Goal: Task Accomplishment & Management: Manage account settings

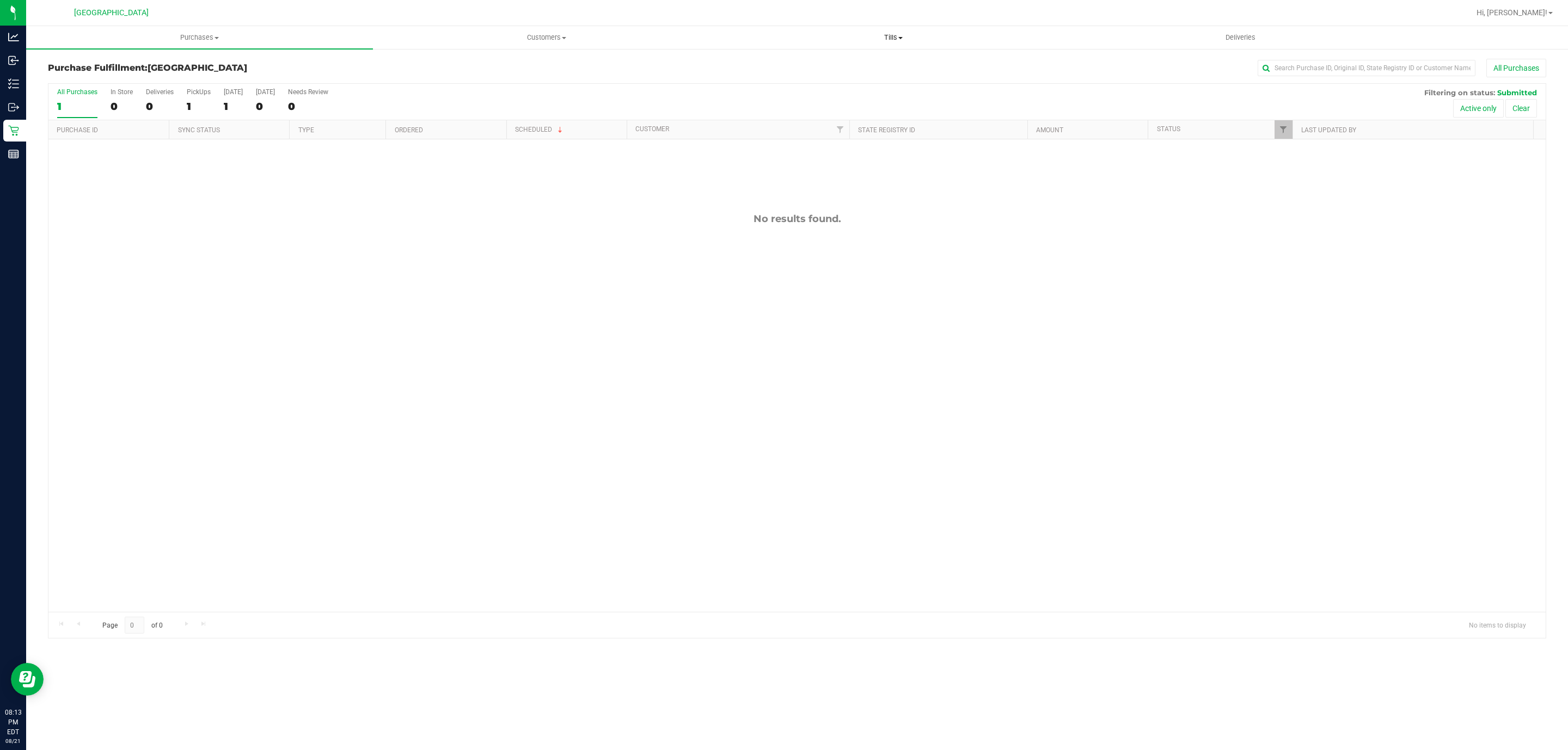
click at [846, 33] on span "Tills" at bounding box center [893, 37] width 345 height 10
click at [784, 59] on li "Manage tills" at bounding box center [892, 66] width 346 height 13
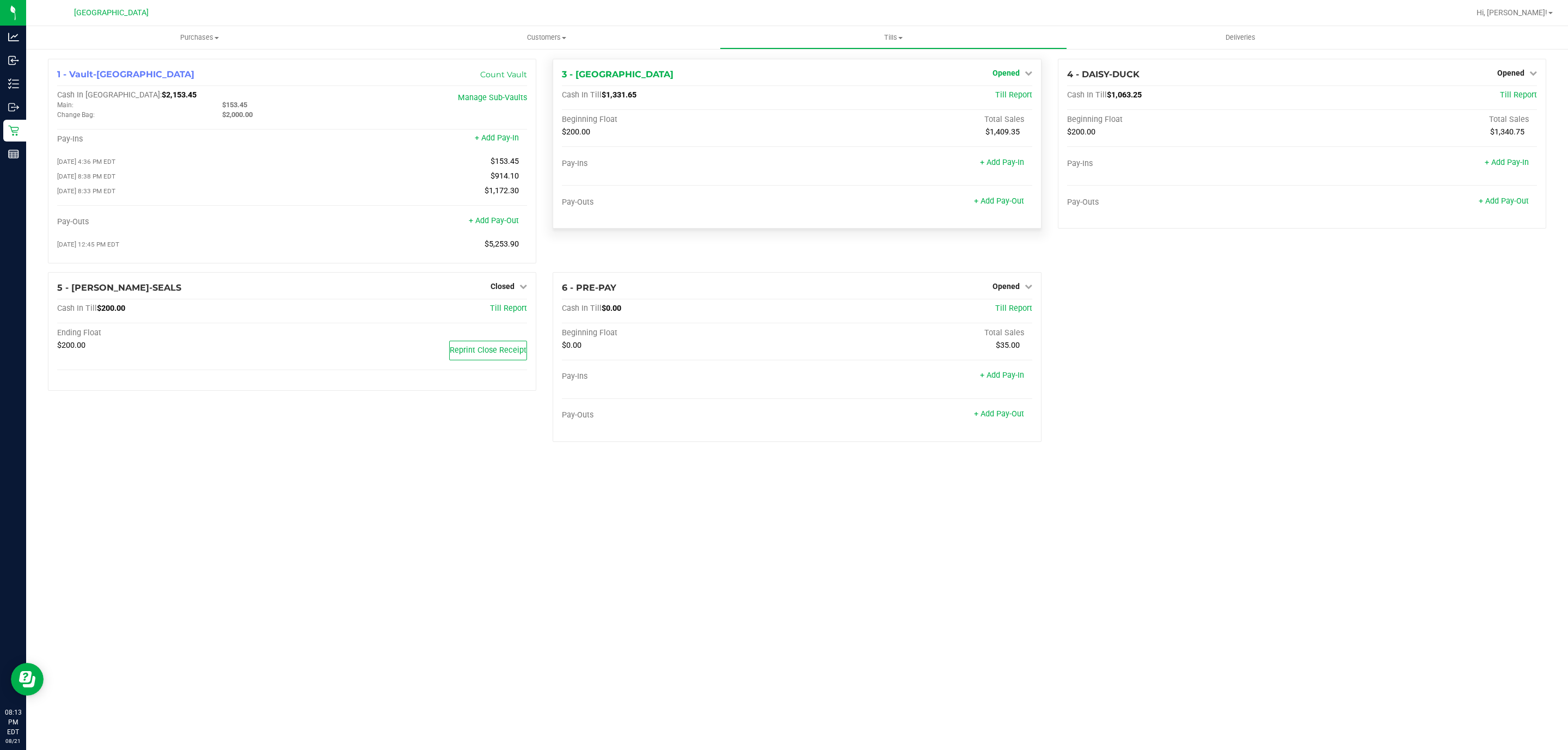
click at [1003, 75] on span "Opened" at bounding box center [1006, 73] width 27 height 9
click at [1006, 98] on link "Close Till" at bounding box center [1007, 96] width 30 height 9
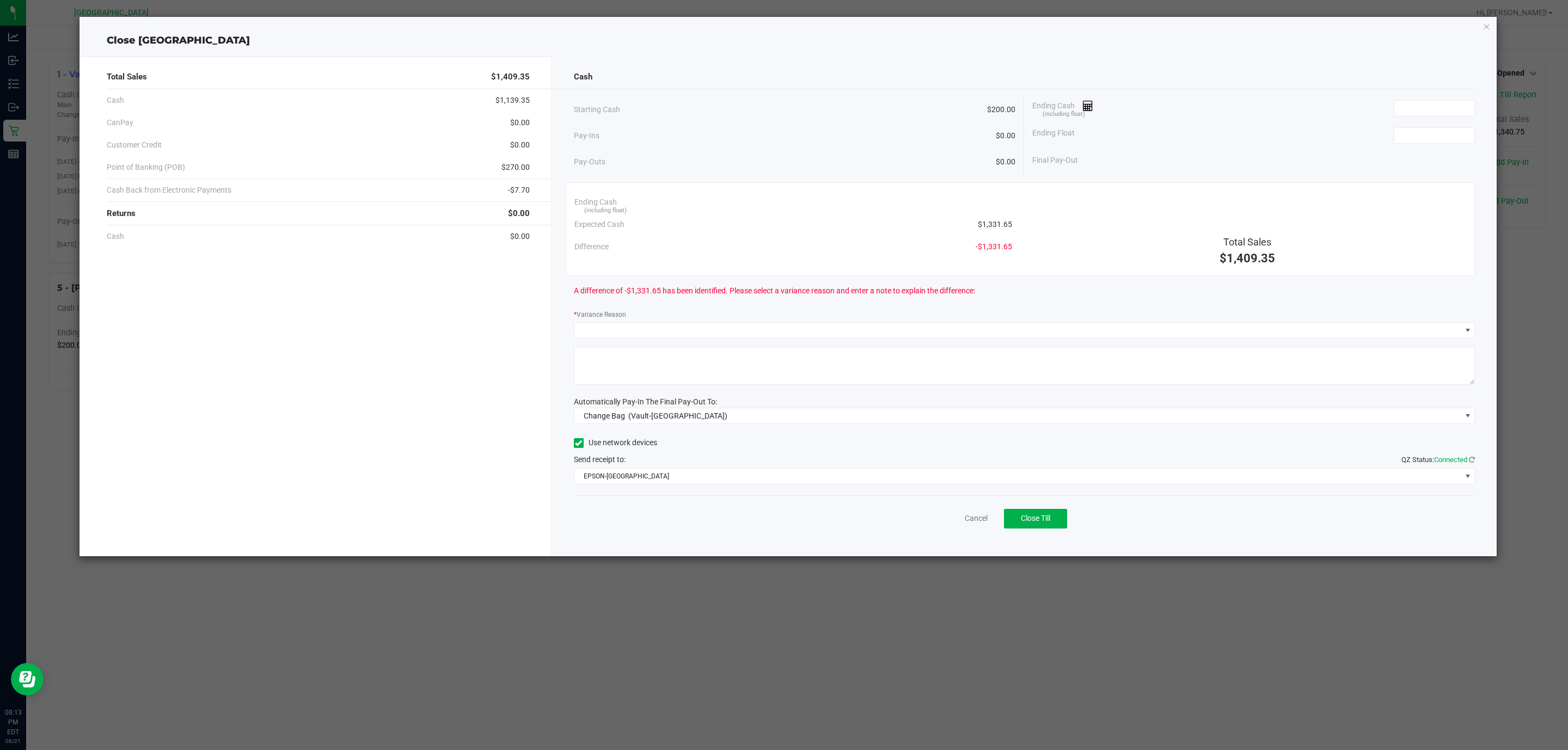
click at [1429, 94] on div "Ending Cash (including float)" at bounding box center [1253, 108] width 443 height 27
click at [1459, 106] on input at bounding box center [1434, 108] width 80 height 15
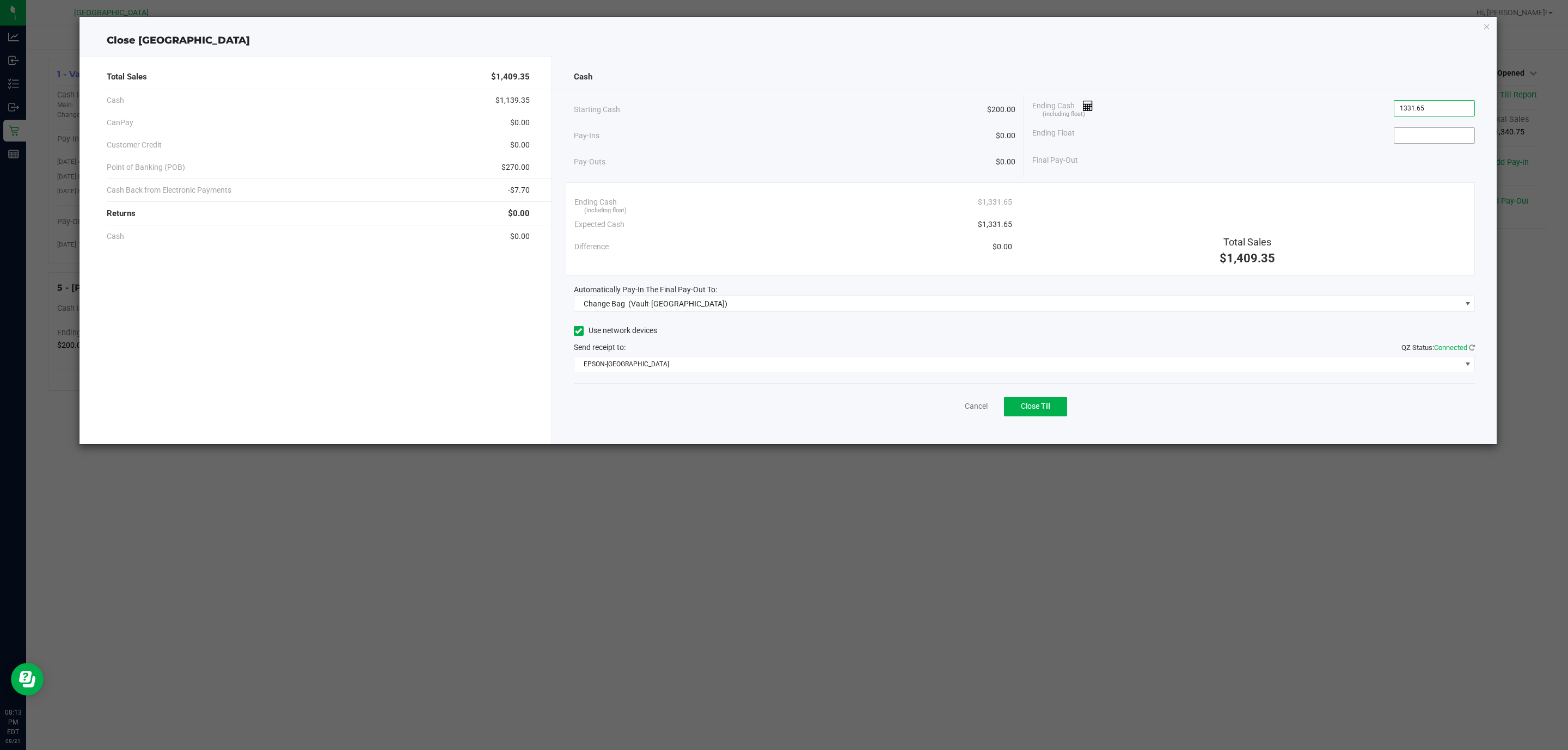
type input "$1,331.65"
click at [1438, 133] on input at bounding box center [1434, 135] width 80 height 15
type input "$200.00"
click at [673, 308] on span "(Vault-Deerfield Beach)" at bounding box center [677, 304] width 99 height 9
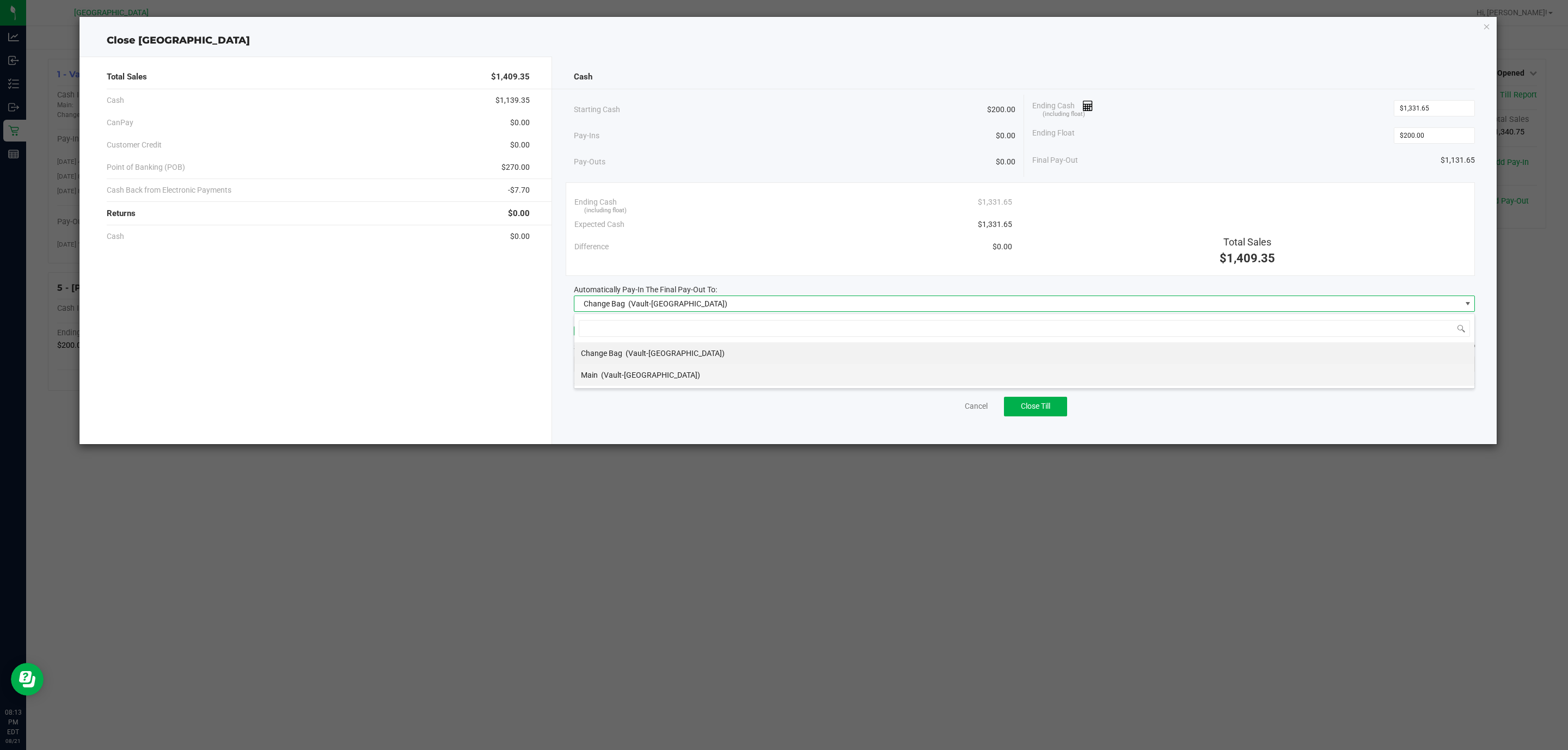
scroll to position [16, 901]
click at [665, 382] on div "Main (Vault-Deerfield Beach)" at bounding box center [641, 375] width 120 height 20
click at [642, 371] on span "EPSON-CYPRUS" at bounding box center [1017, 363] width 887 height 15
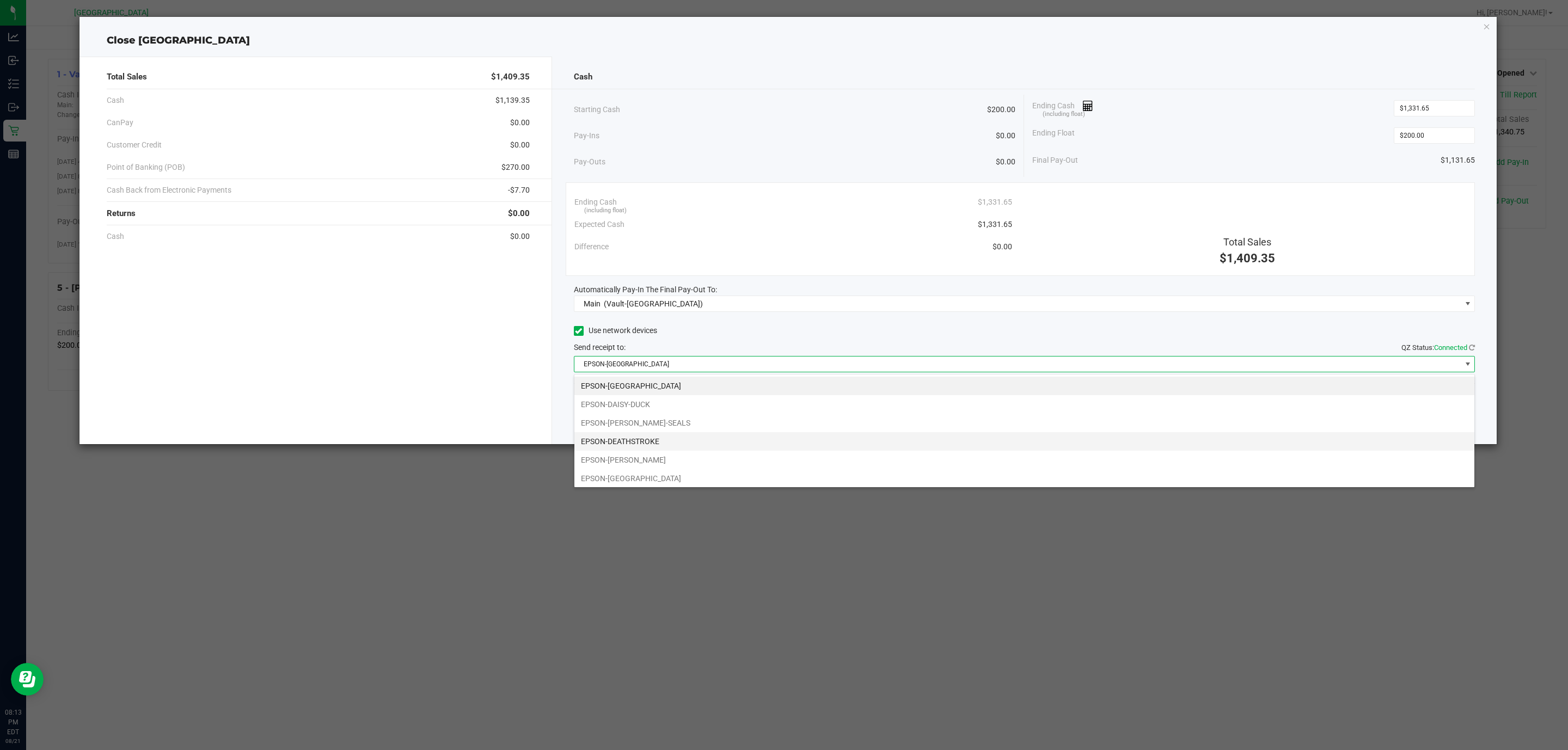
click at [649, 446] on li "EPSON-DEATHSTROKE" at bounding box center [1024, 441] width 900 height 19
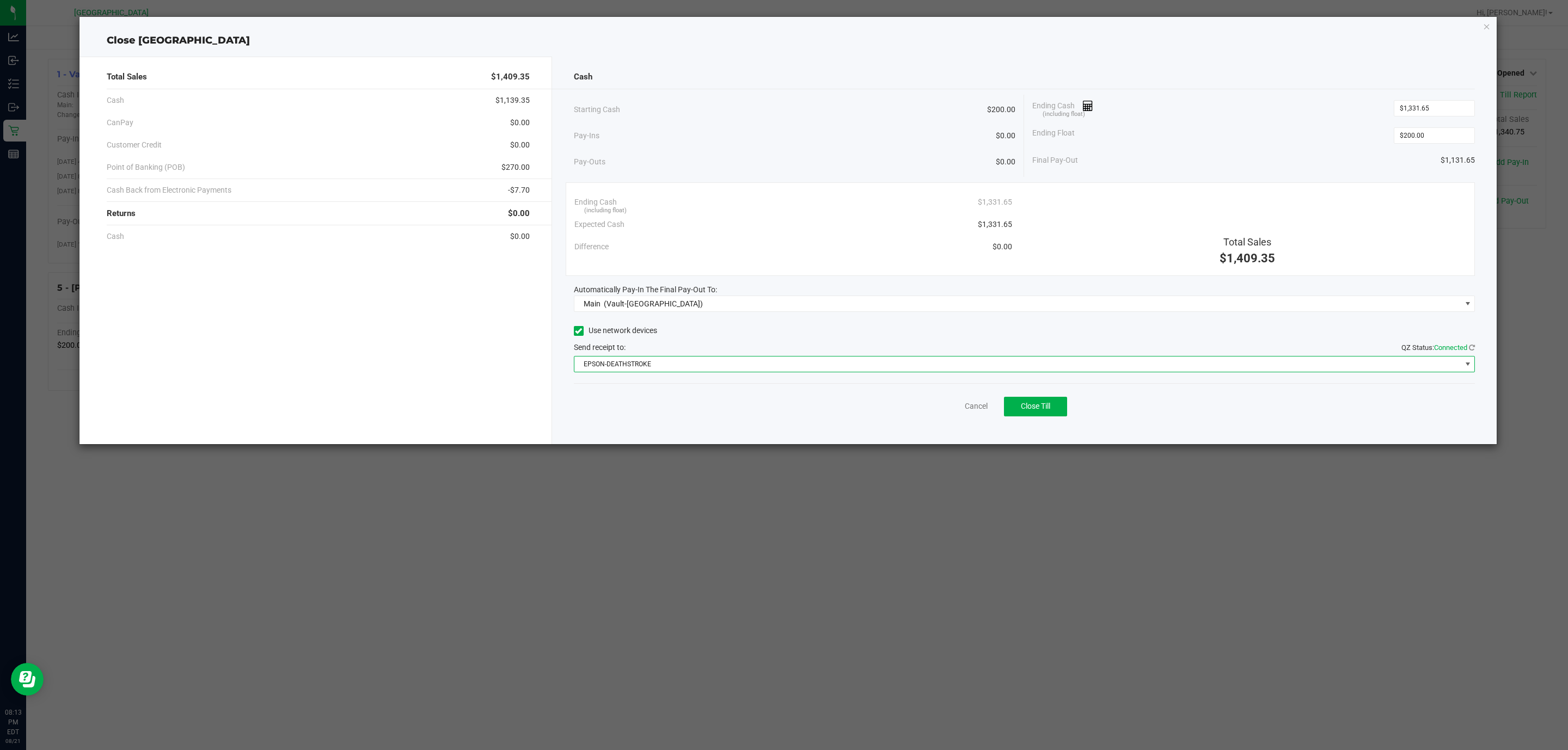
click at [742, 98] on div "Starting Cash $200.00" at bounding box center [794, 109] width 442 height 30
click at [1486, 25] on icon "button" at bounding box center [1486, 26] width 7 height 13
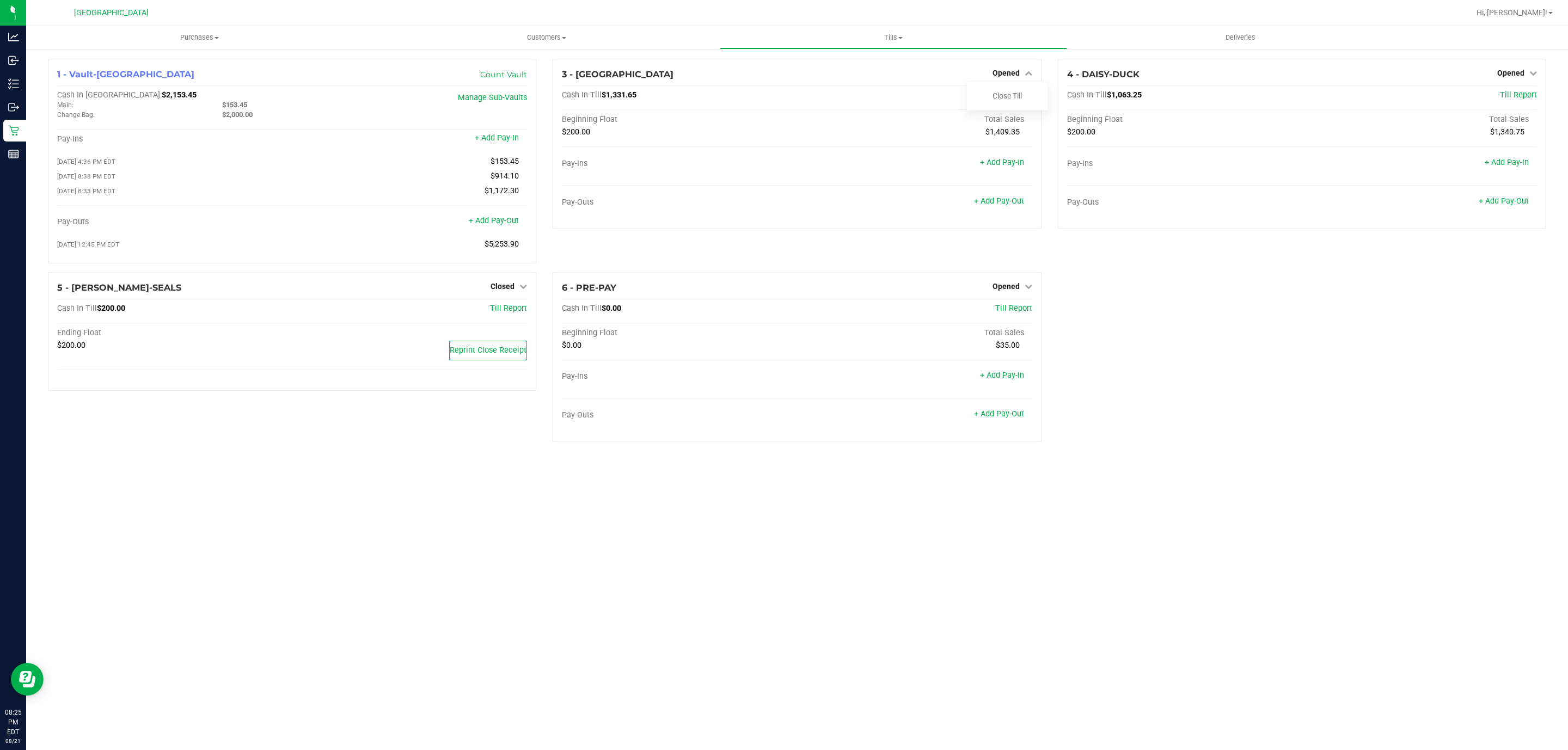
click at [660, 22] on div at bounding box center [832, 13] width 1274 height 22
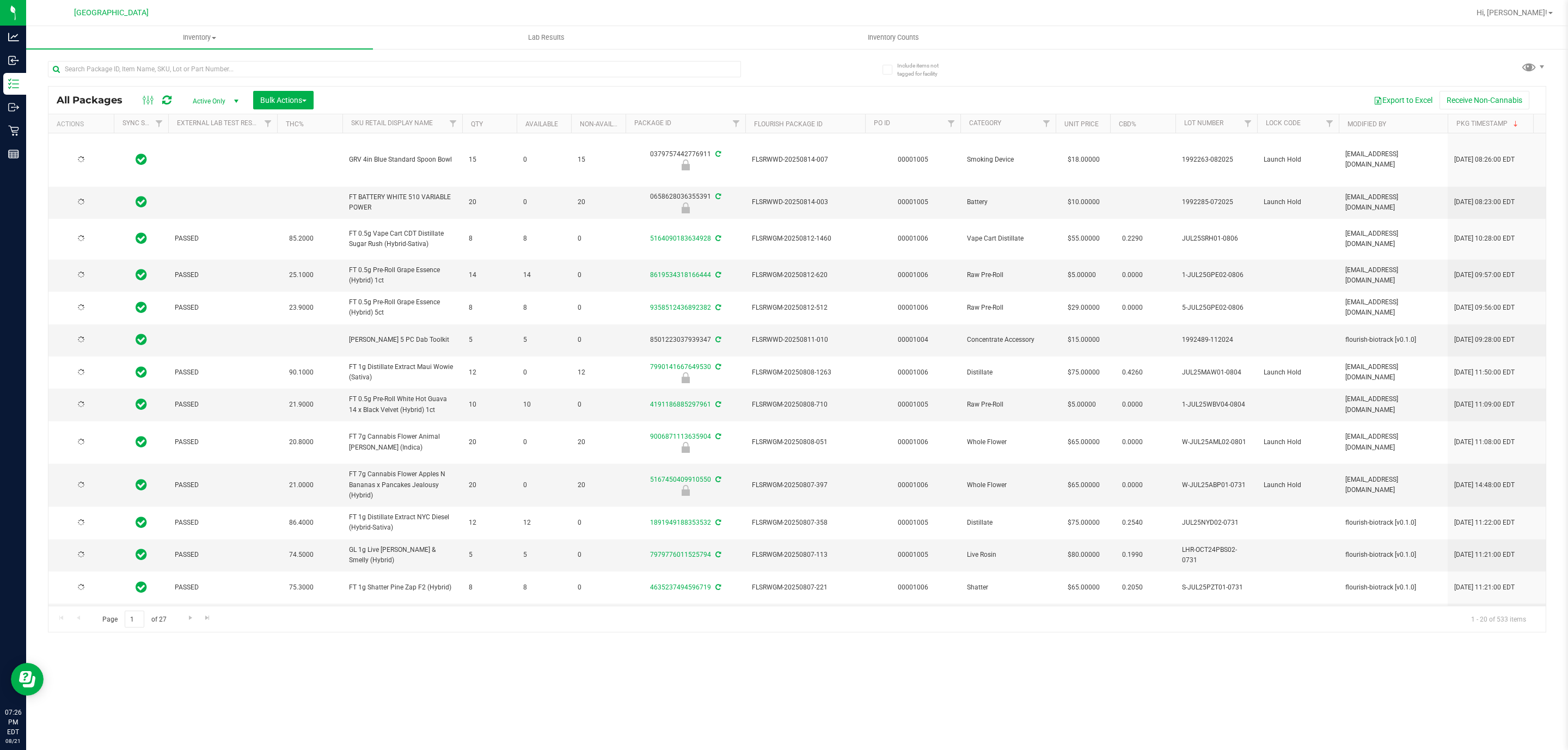
click at [324, 77] on div at bounding box center [394, 74] width 693 height 25
click at [342, 72] on input "text" at bounding box center [394, 69] width 693 height 16
type input "lmz"
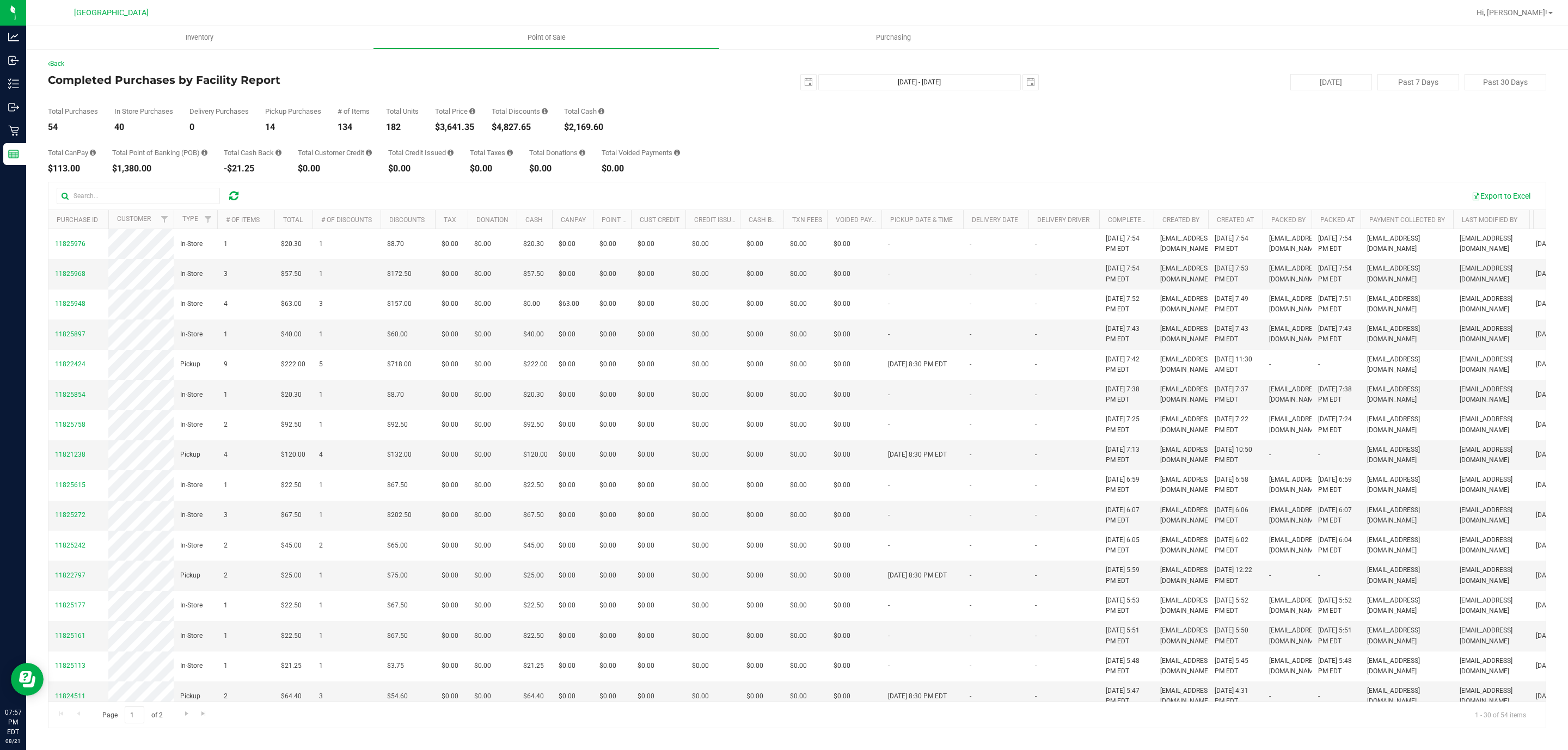
click at [466, 126] on div "$3,641.35" at bounding box center [454, 128] width 40 height 9
copy div "3,641.35"
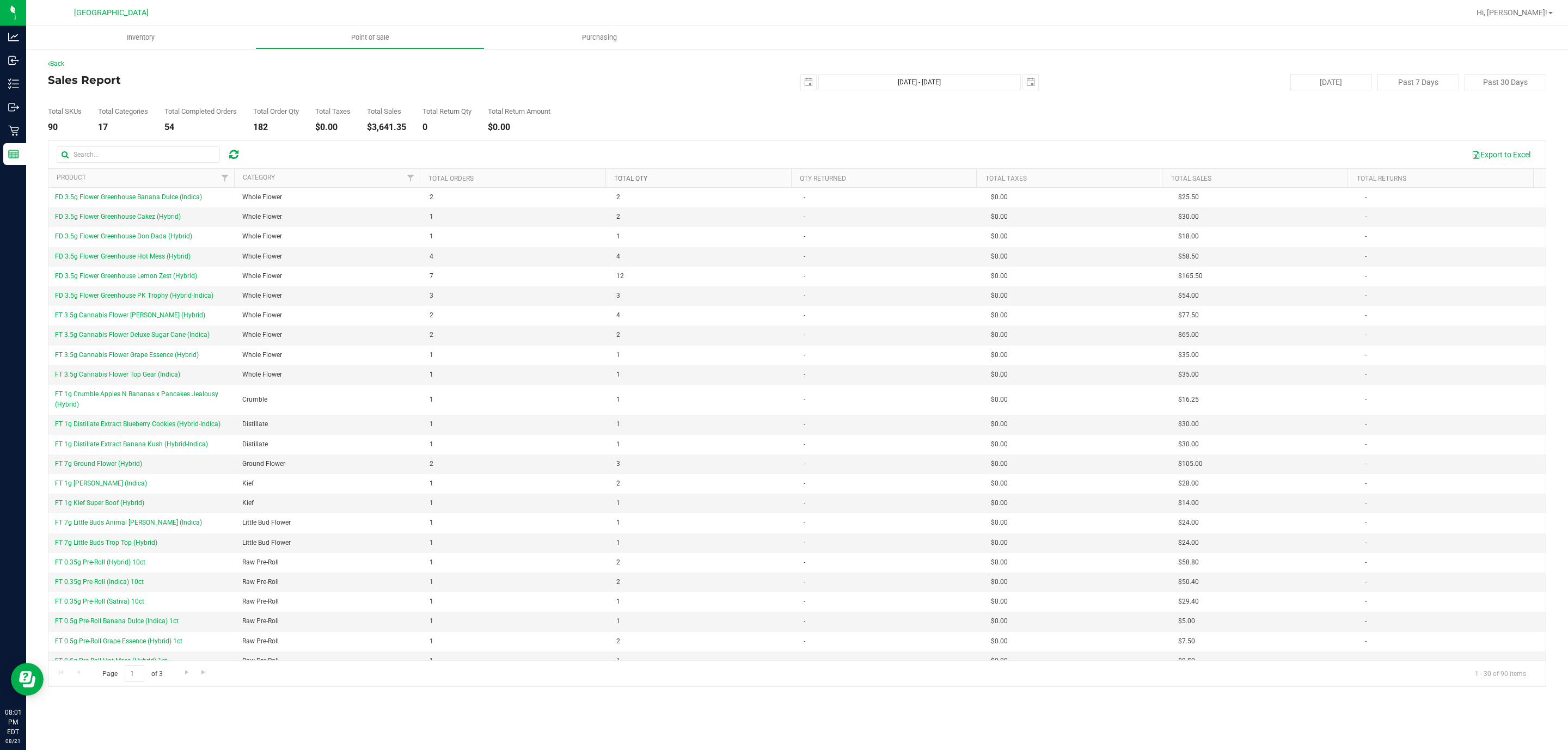
click at [636, 175] on link "Total Qty" at bounding box center [631, 178] width 33 height 7
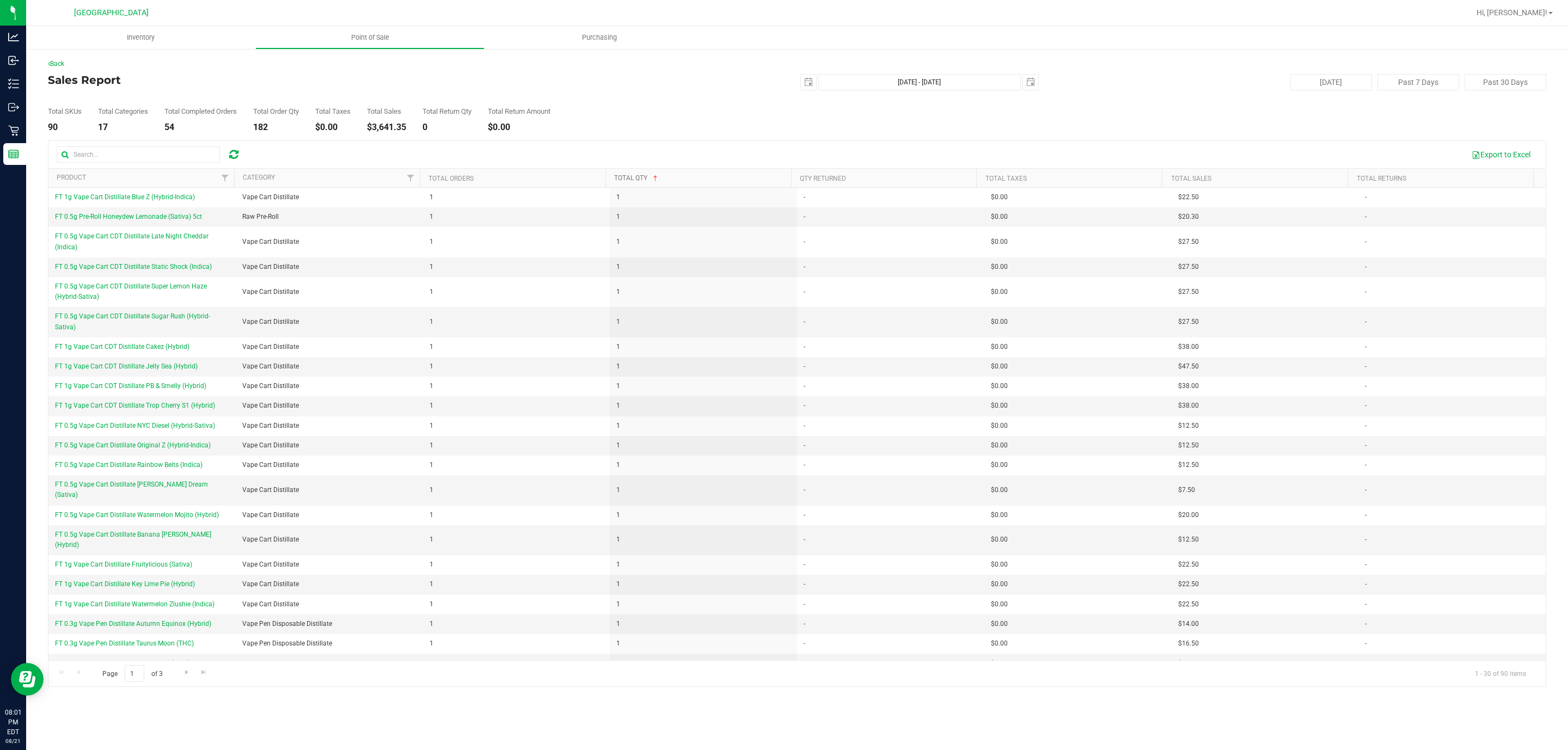
click at [628, 180] on link "Total Qty" at bounding box center [637, 178] width 46 height 7
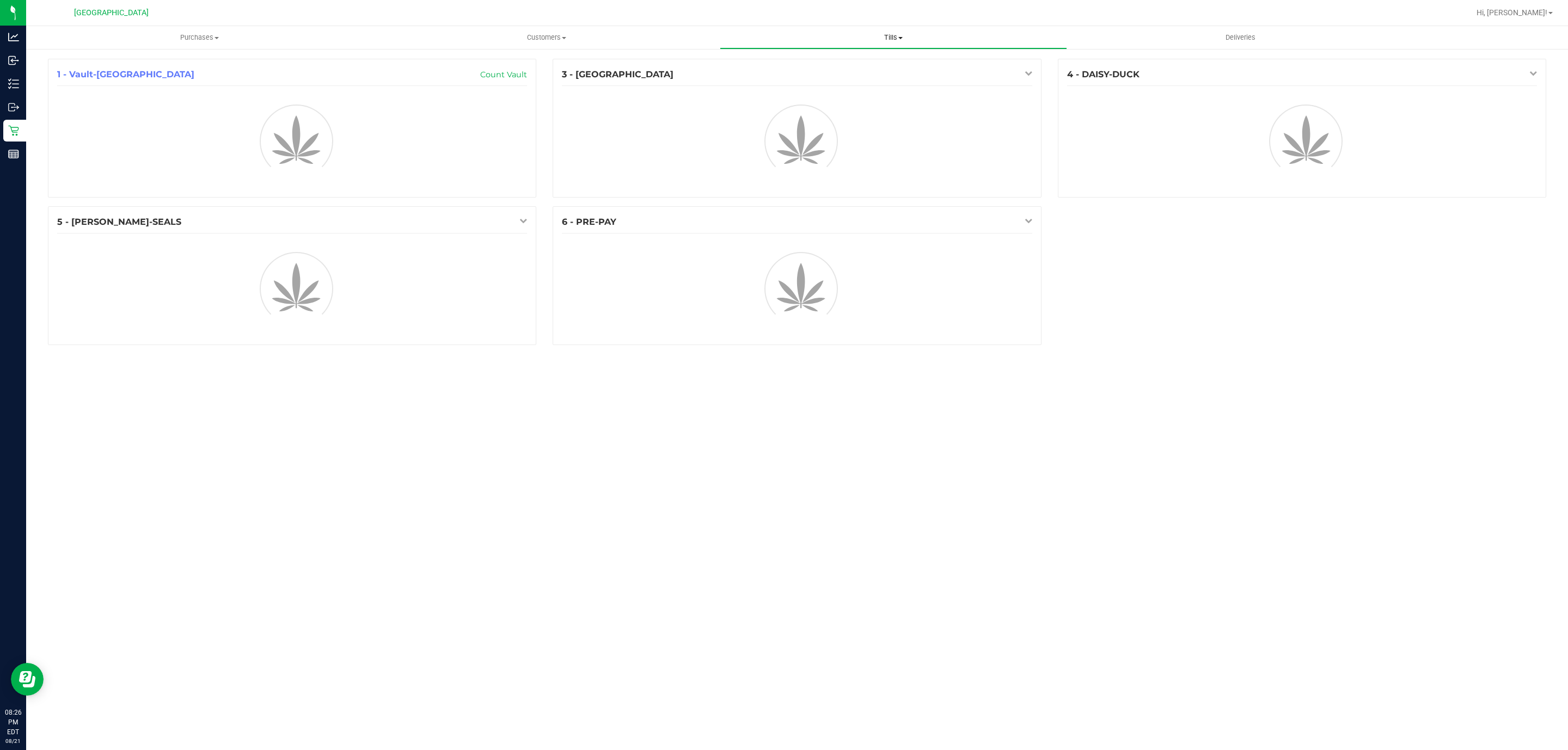
click at [879, 38] on span "Tills" at bounding box center [893, 37] width 345 height 10
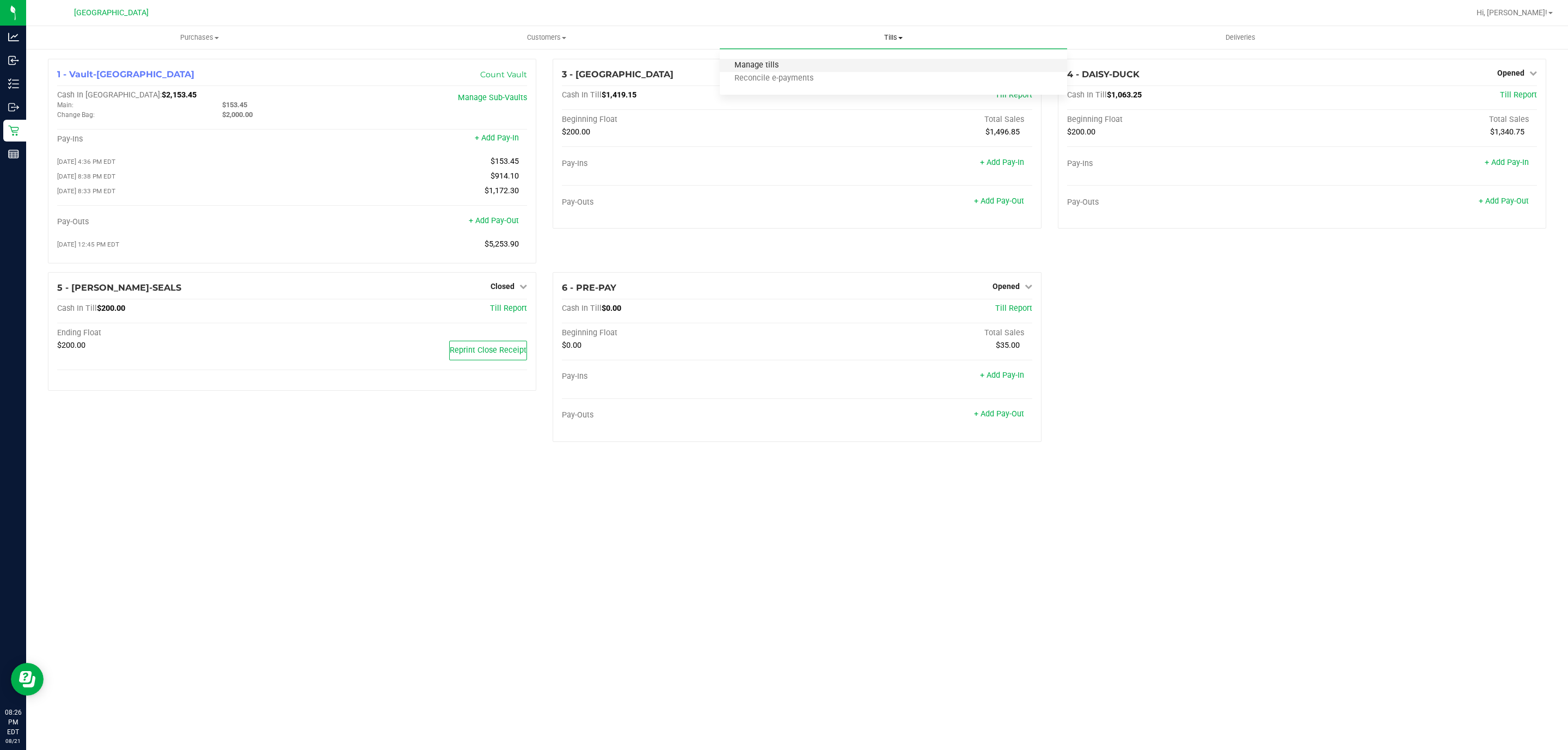
click at [773, 68] on span "Manage tills" at bounding box center [757, 66] width 74 height 9
click at [1017, 72] on span "Opened" at bounding box center [1006, 73] width 27 height 9
click at [1017, 100] on link "Close Till" at bounding box center [1007, 96] width 30 height 9
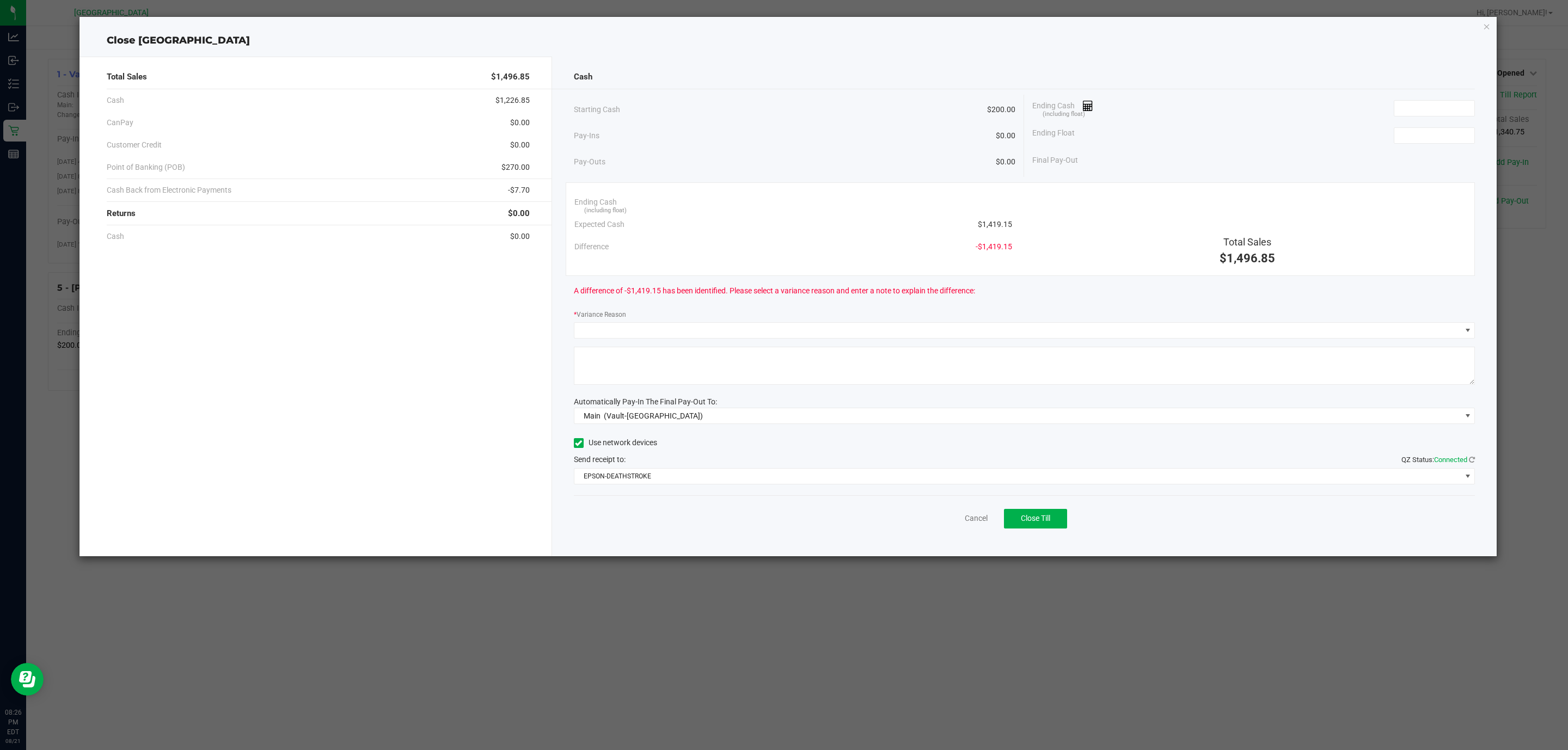
click at [1414, 99] on div "Ending Cash (including float)" at bounding box center [1253, 108] width 443 height 27
click at [1418, 111] on input at bounding box center [1434, 108] width 80 height 15
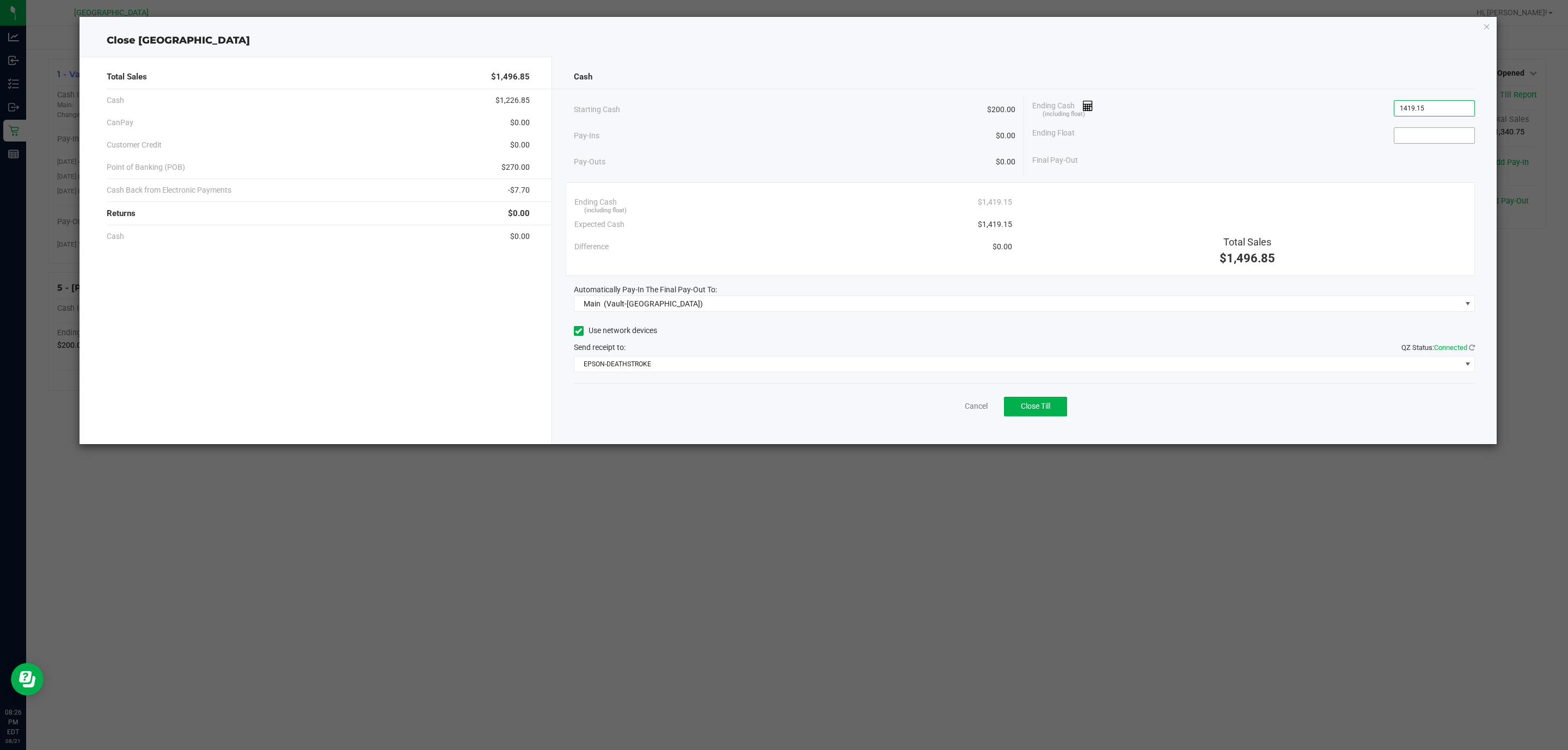
type input "$1,419.15"
click at [1416, 129] on input at bounding box center [1434, 135] width 80 height 15
type input "$200.00"
click at [775, 107] on div "Starting Cash $200.00" at bounding box center [794, 109] width 442 height 30
click at [1486, 28] on icon "button" at bounding box center [1486, 26] width 7 height 13
